Goal: Check status: Check status

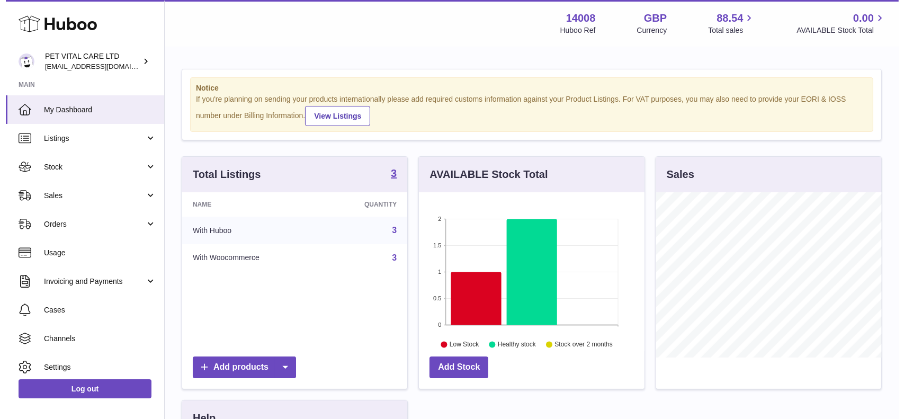
scroll to position [165, 225]
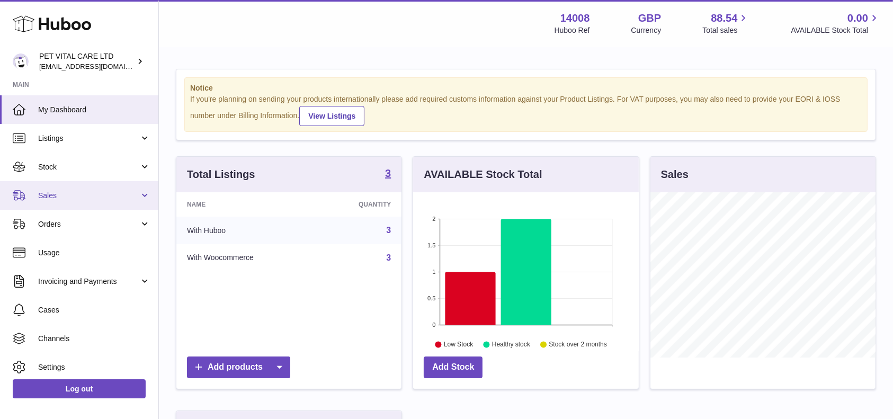
click at [69, 187] on link "Sales" at bounding box center [79, 195] width 158 height 29
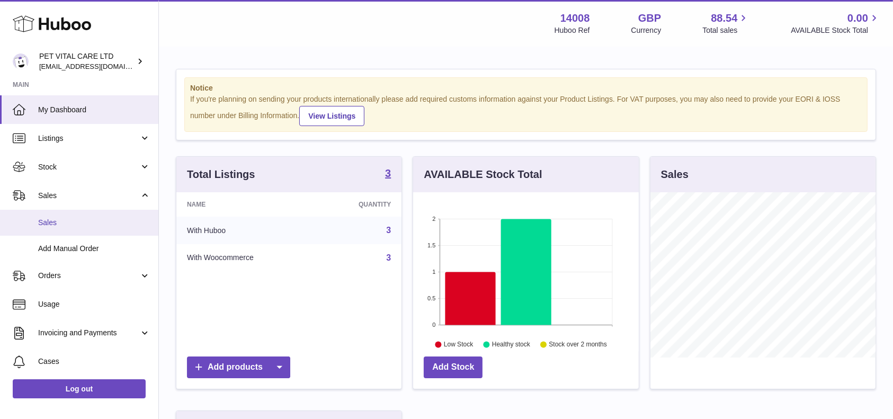
click at [59, 225] on span "Sales" at bounding box center [94, 223] width 112 height 10
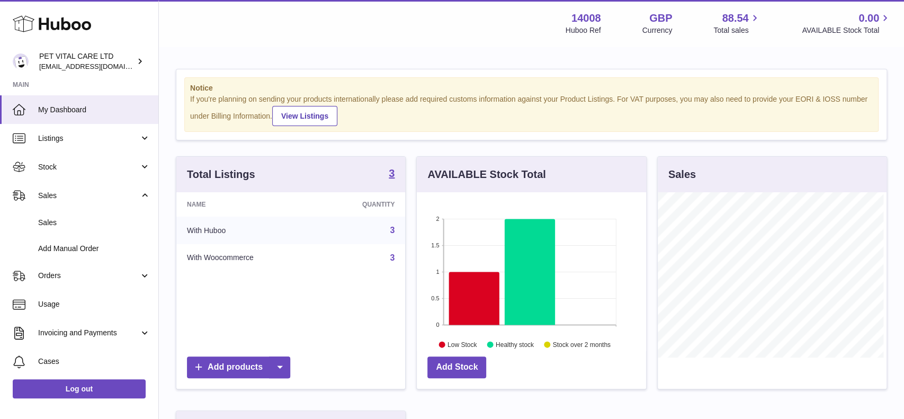
scroll to position [165, 229]
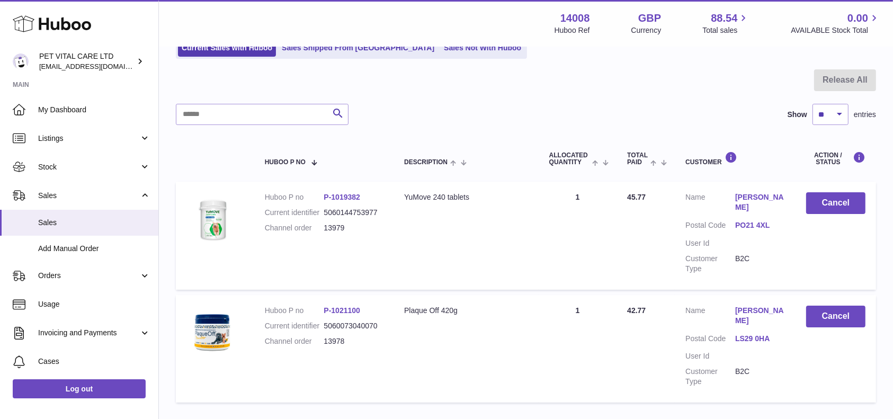
scroll to position [66, 0]
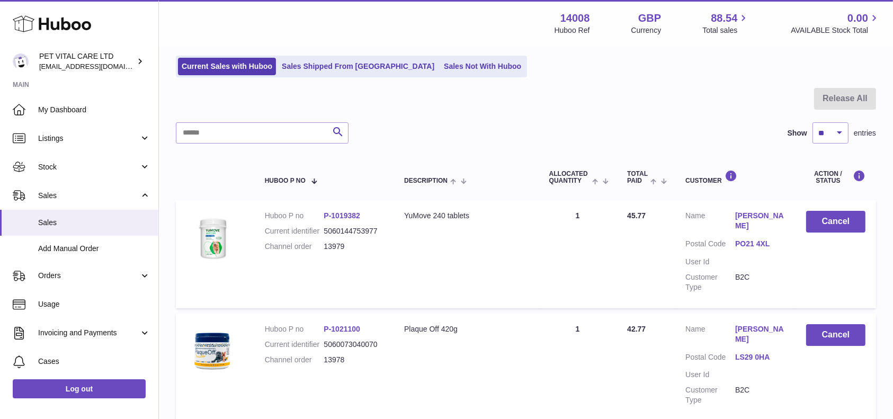
click at [458, 78] on div "My Huboo - Sales report Sales currently with Huboo Current Sales with Huboo Sal…" at bounding box center [526, 215] width 734 height 466
click at [440, 69] on link "Sales Not With Huboo" at bounding box center [482, 66] width 85 height 17
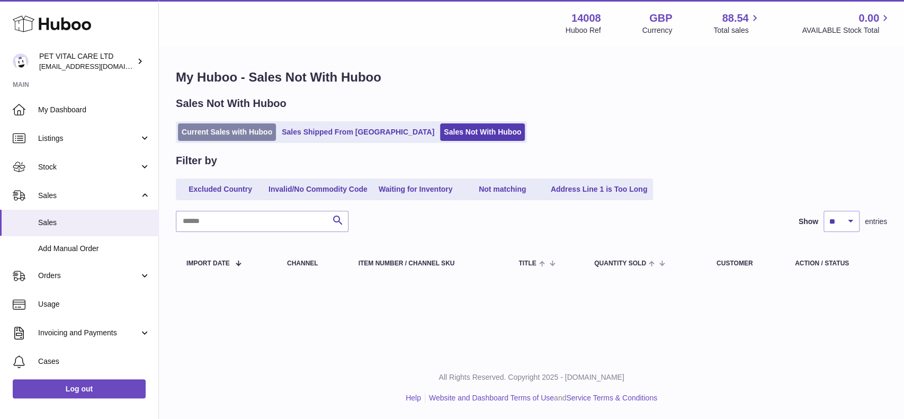
click at [219, 127] on link "Current Sales with Huboo" at bounding box center [227, 131] width 98 height 17
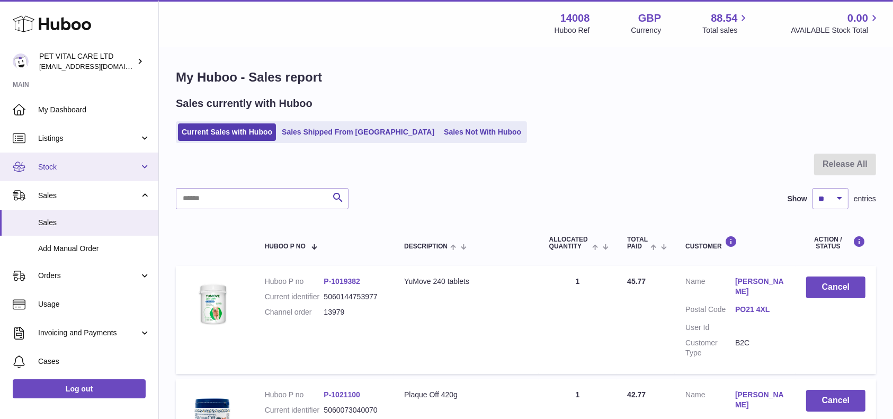
click at [41, 165] on span "Stock" at bounding box center [88, 167] width 101 height 10
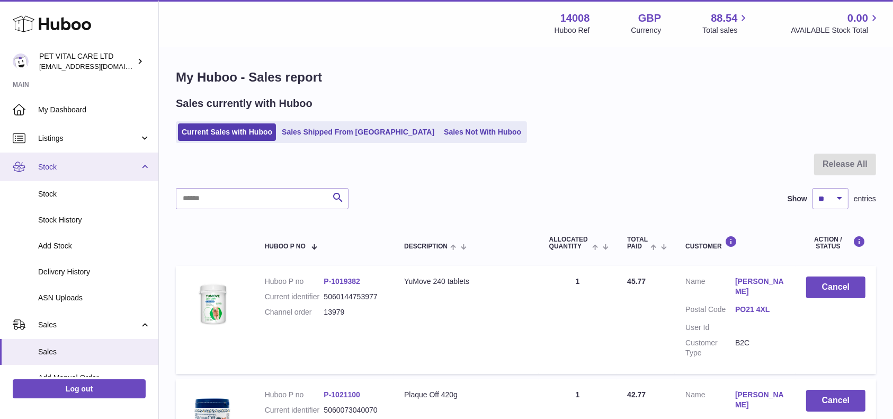
drag, startPoint x: 54, startPoint y: 189, endPoint x: 145, endPoint y: 159, distance: 95.3
click at [55, 189] on link "Stock" at bounding box center [79, 194] width 158 height 26
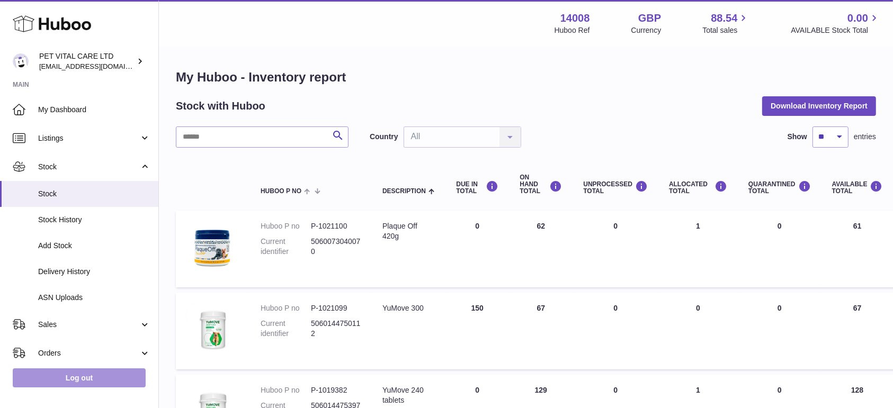
click at [75, 388] on link "Log out" at bounding box center [79, 378] width 133 height 19
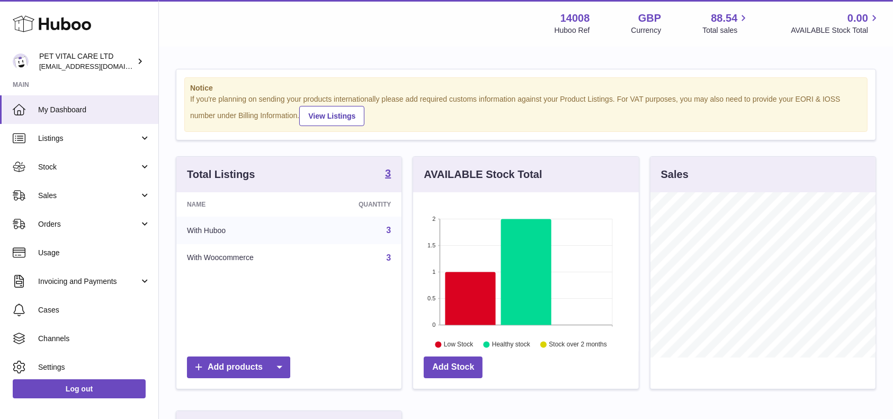
scroll to position [165, 229]
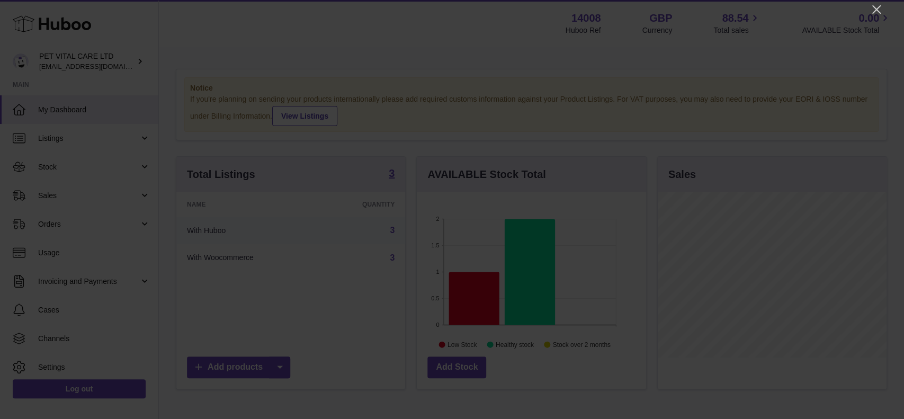
click at [869, 11] on div at bounding box center [452, 209] width 904 height 419
click at [866, 5] on div at bounding box center [452, 209] width 904 height 419
click at [881, 13] on icon "Close" at bounding box center [876, 9] width 13 height 13
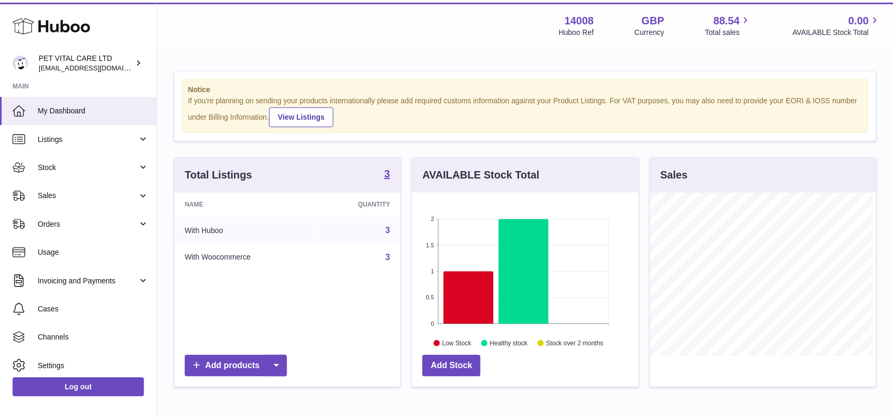
scroll to position [529461, 529401]
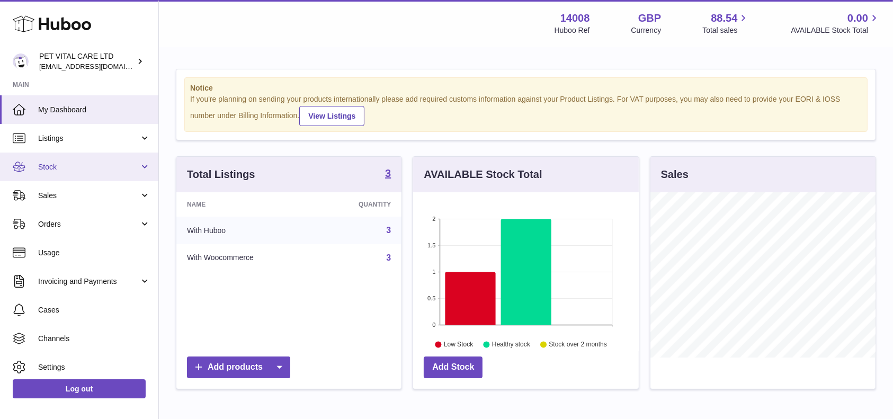
click at [99, 176] on link "Stock" at bounding box center [79, 167] width 158 height 29
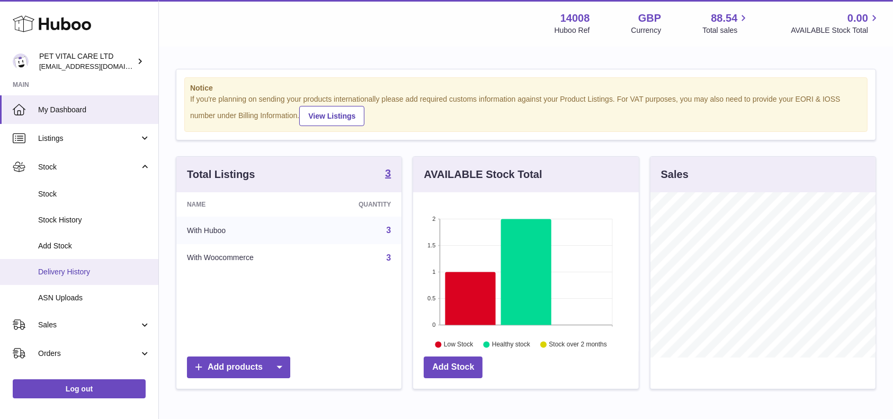
click at [111, 269] on span "Delivery History" at bounding box center [94, 272] width 112 height 10
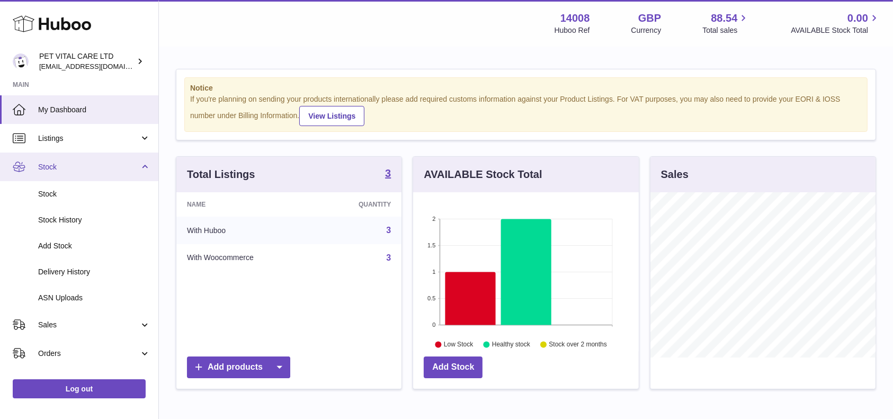
click at [90, 169] on span "Stock" at bounding box center [88, 167] width 101 height 10
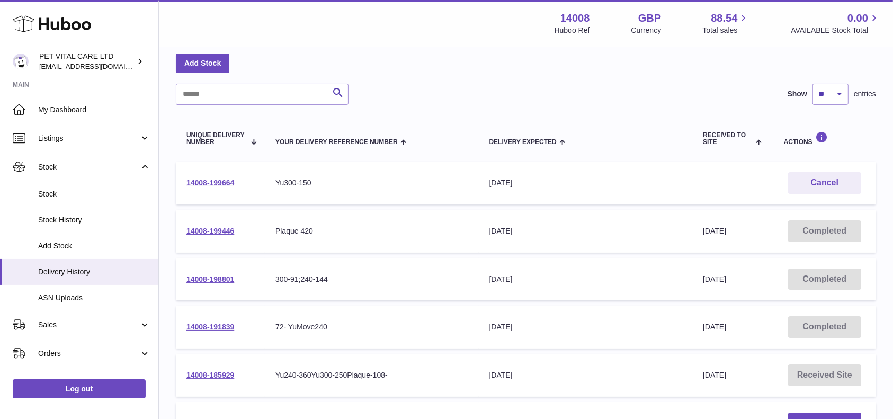
scroll to position [70, 0]
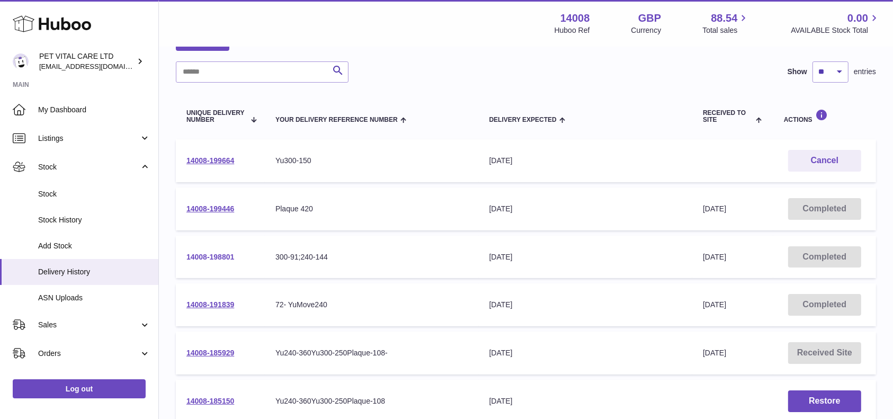
click at [212, 253] on link "14008-198801" at bounding box center [210, 257] width 48 height 8
